Goal: Task Accomplishment & Management: Use online tool/utility

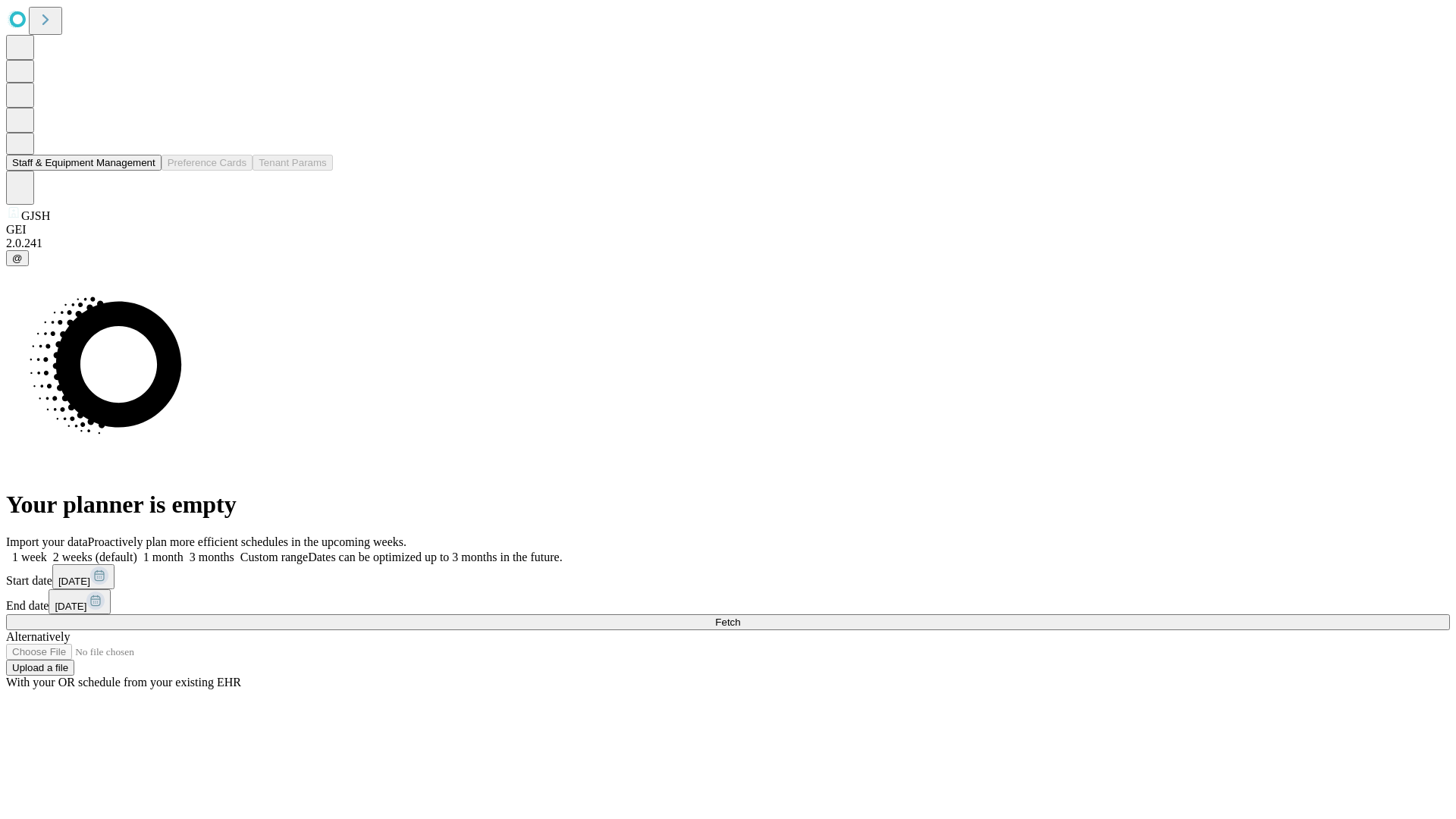
click at [142, 171] on button "Staff & Equipment Management" at bounding box center [83, 162] width 156 height 16
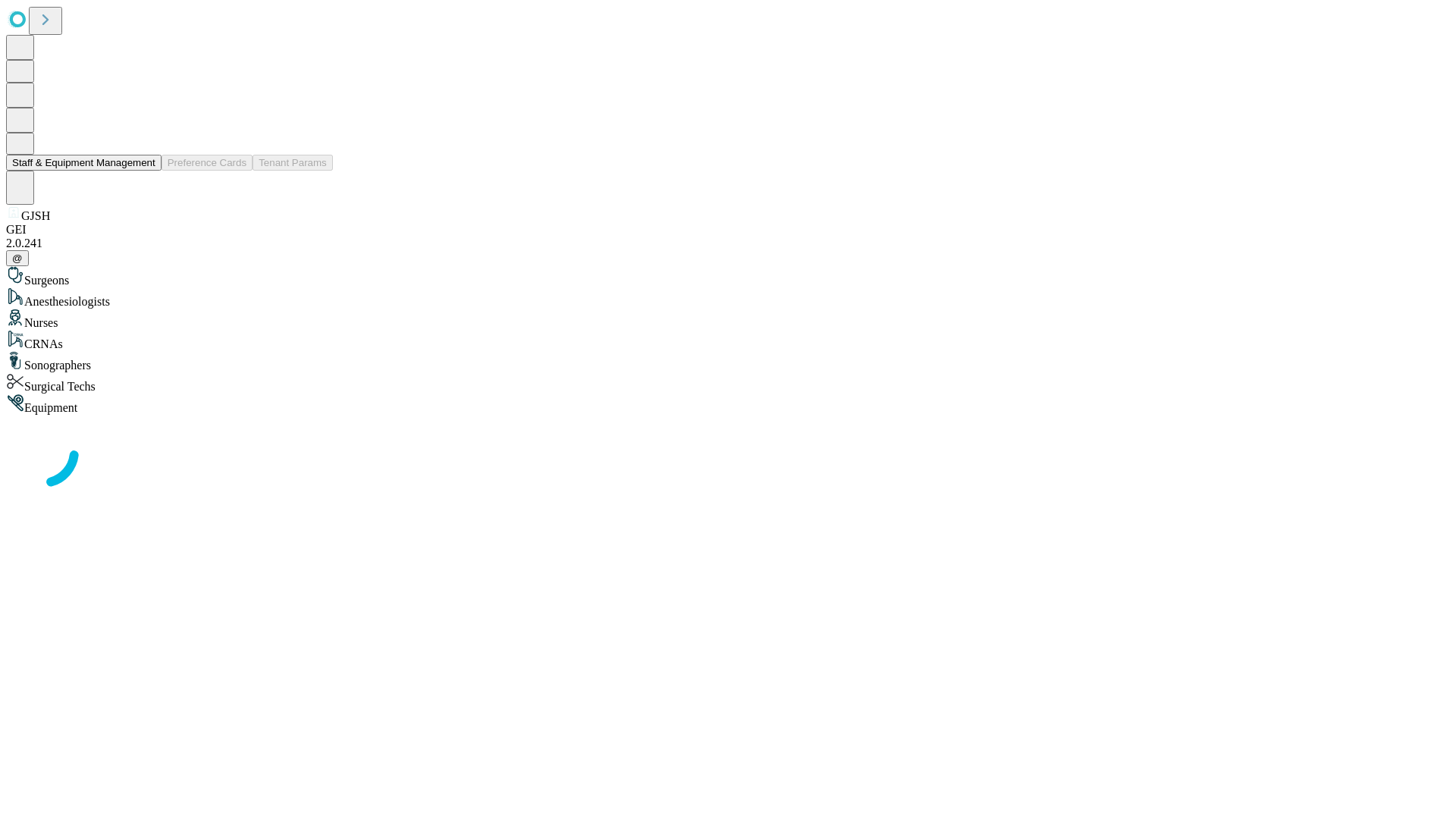
click at [145, 171] on button "Staff & Equipment Management" at bounding box center [83, 162] width 156 height 16
